Goal: Task Accomplishment & Management: Manage account settings

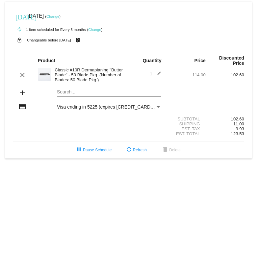
click at [59, 17] on link "Change" at bounding box center [52, 16] width 13 height 4
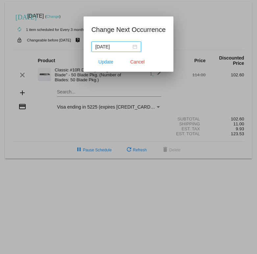
click at [132, 49] on div "[DATE]" at bounding box center [116, 46] width 42 height 7
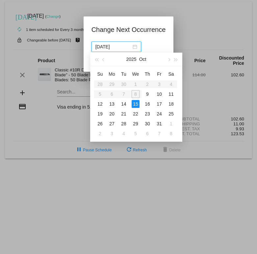
click at [173, 5] on div at bounding box center [128, 127] width 257 height 254
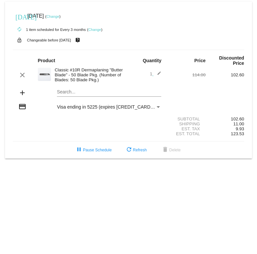
click at [115, 8] on mat-card "[DATE] [DATE] ( Change ) autorenew 1 item scheduled for Every 3 months ( Change…" at bounding box center [128, 80] width 247 height 157
click at [63, 19] on div "[DATE] [DATE] ( Change )" at bounding box center [128, 16] width 231 height 13
click at [59, 17] on link "Change" at bounding box center [52, 16] width 13 height 4
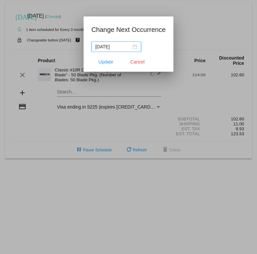
click at [132, 47] on div "[DATE]" at bounding box center [116, 46] width 42 height 7
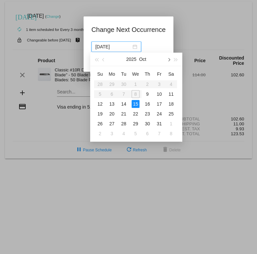
click at [171, 59] on button "button" at bounding box center [168, 59] width 7 height 13
click at [160, 103] on div "14" at bounding box center [159, 104] width 8 height 8
type input "[DATE]"
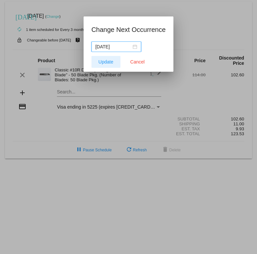
click at [107, 64] on span "Update" at bounding box center [105, 61] width 15 height 5
